Goal: Transaction & Acquisition: Download file/media

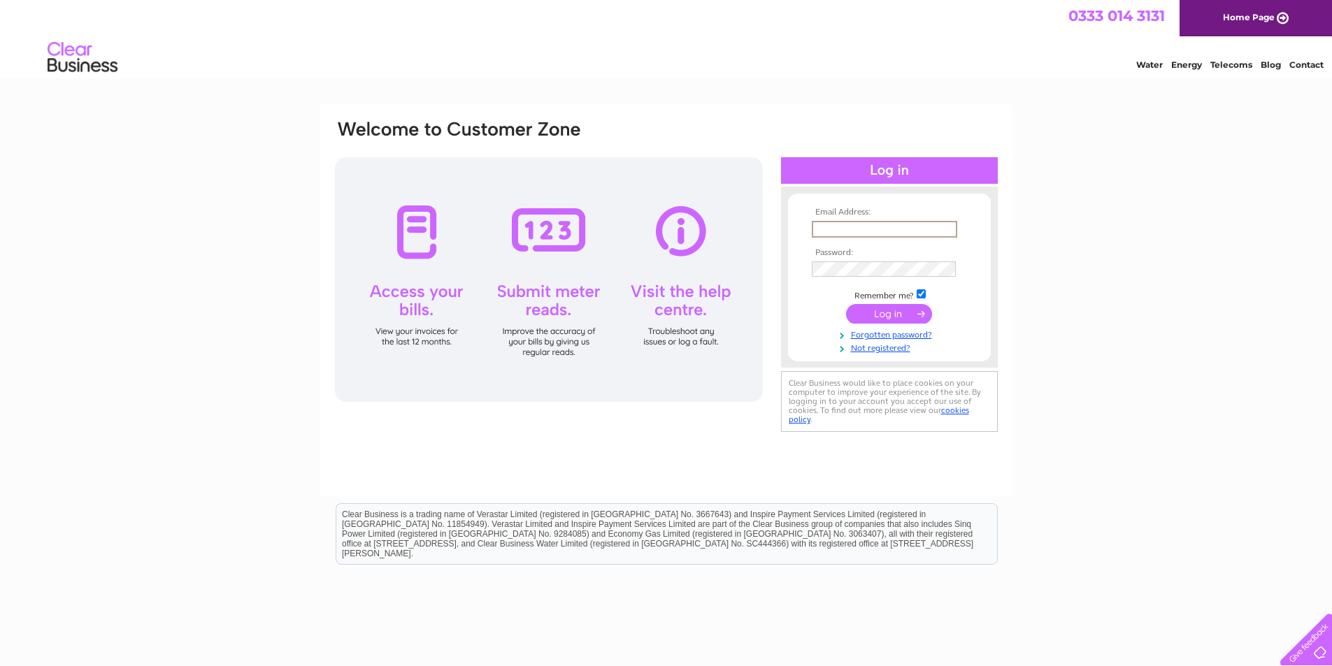
type input "stablesgarage@gmail.com"
click at [920, 292] on input "checkbox" at bounding box center [921, 294] width 9 height 9
checkbox input "false"
click at [914, 306] on input "submit" at bounding box center [889, 313] width 86 height 20
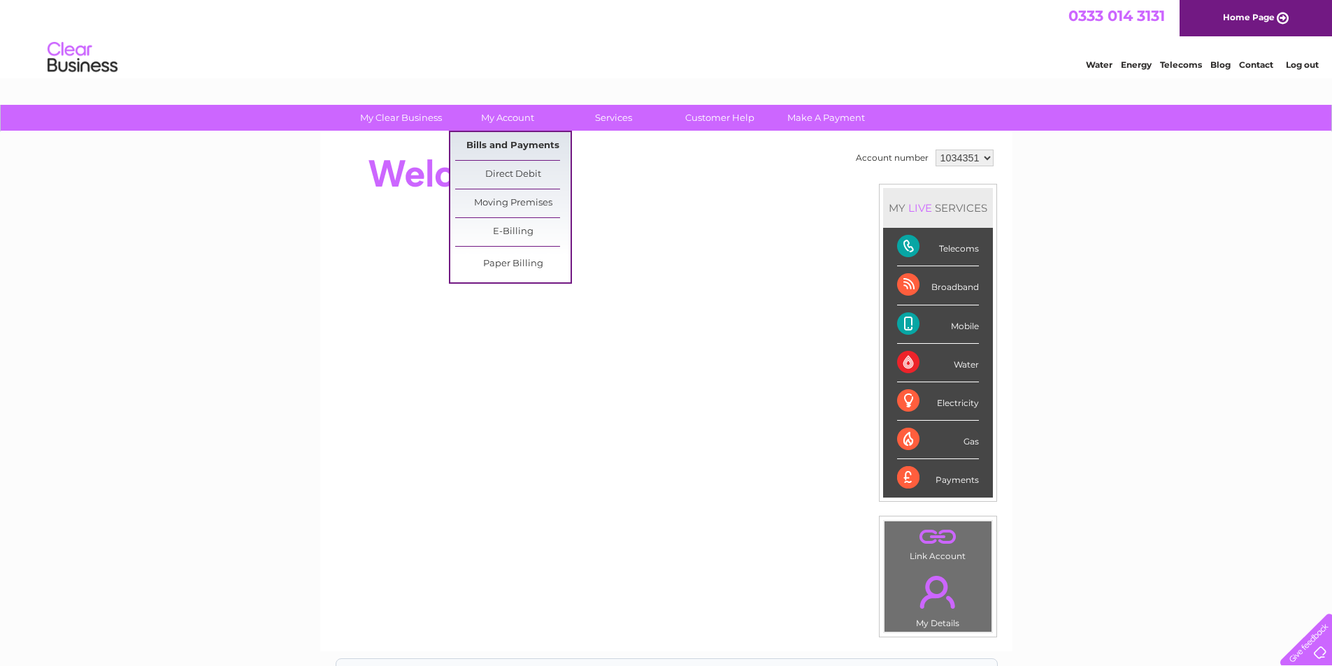
click at [507, 141] on link "Bills and Payments" at bounding box center [512, 146] width 115 height 28
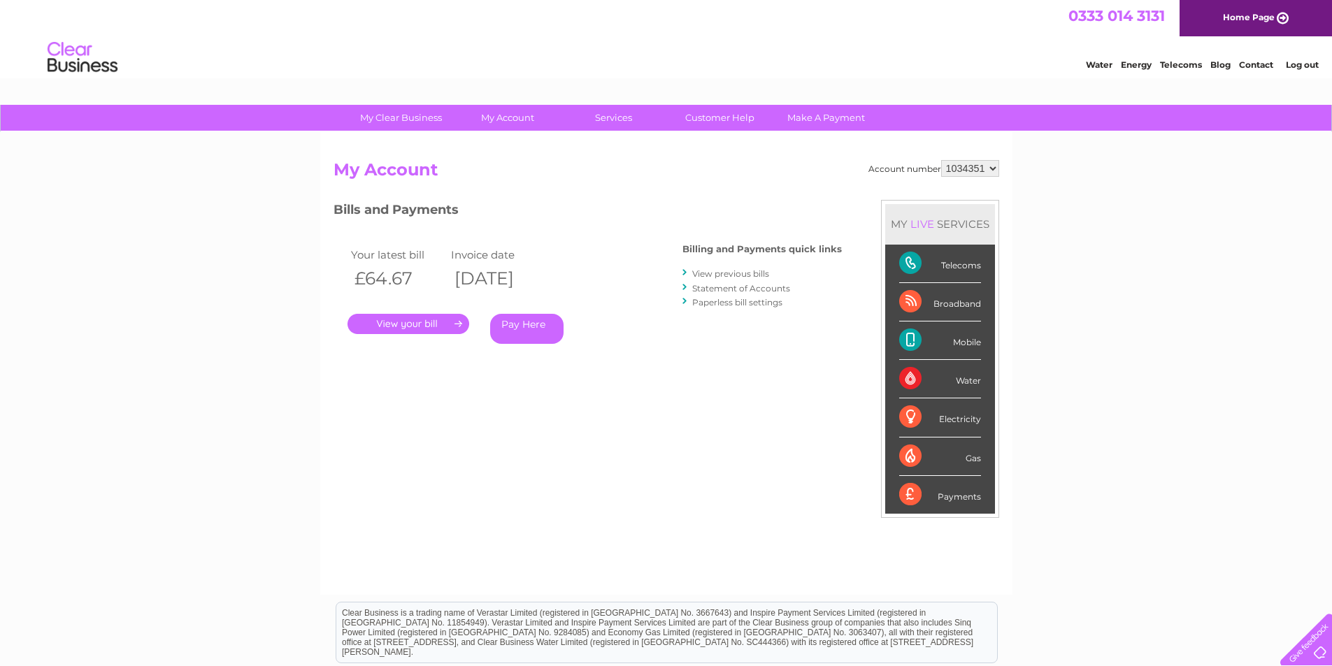
click at [701, 271] on link "View previous bills" at bounding box center [730, 274] width 77 height 10
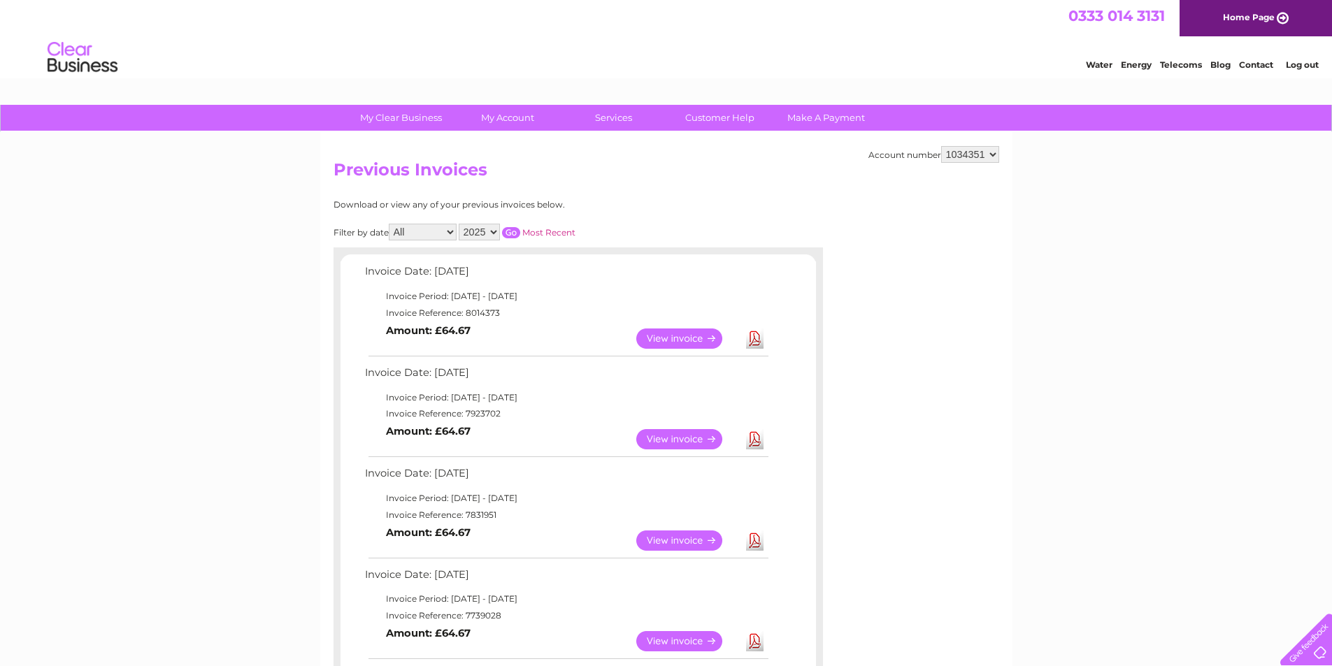
scroll to position [70, 0]
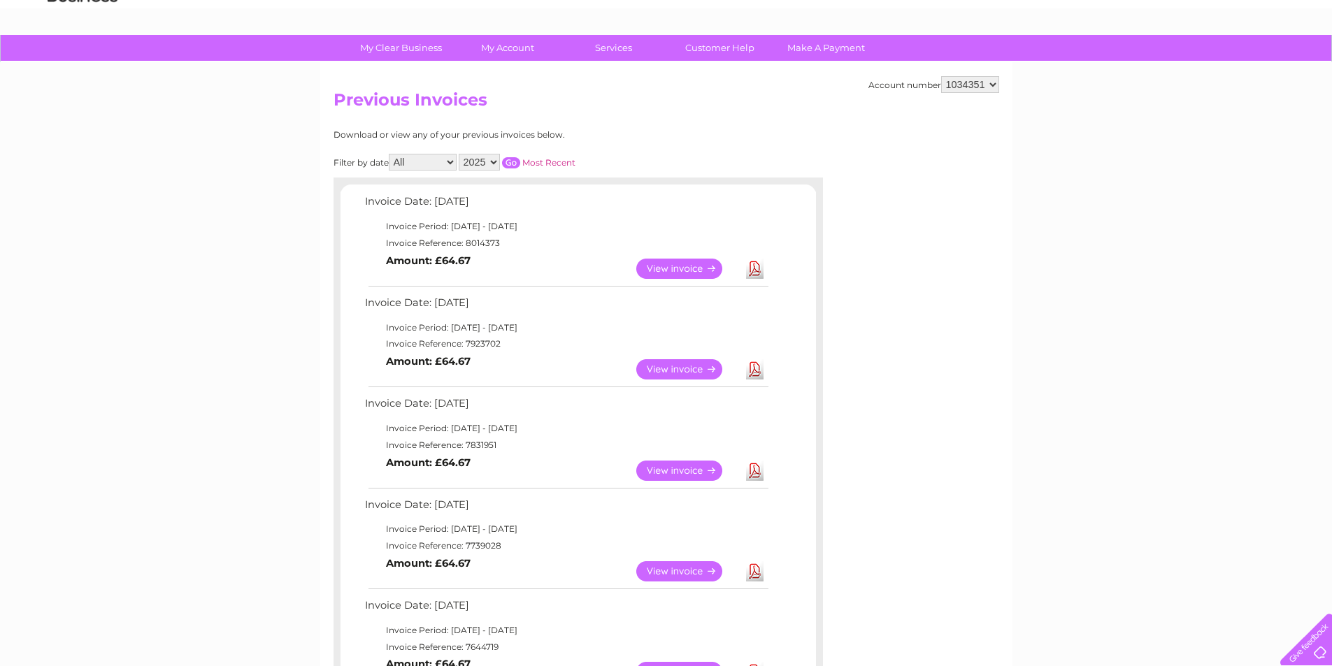
click at [759, 370] on link "Download" at bounding box center [754, 369] width 17 height 20
click at [758, 264] on link "Download" at bounding box center [754, 269] width 17 height 20
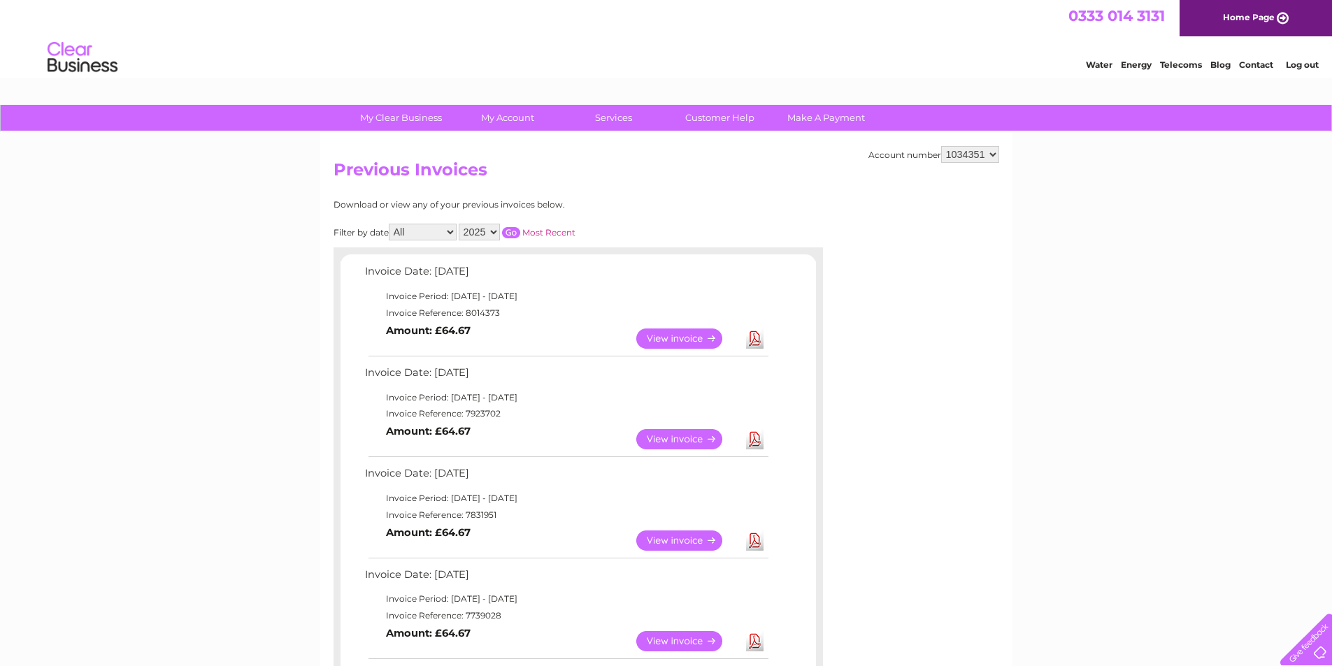
click at [1295, 69] on link "Log out" at bounding box center [1302, 64] width 33 height 10
